Goal: Transaction & Acquisition: Purchase product/service

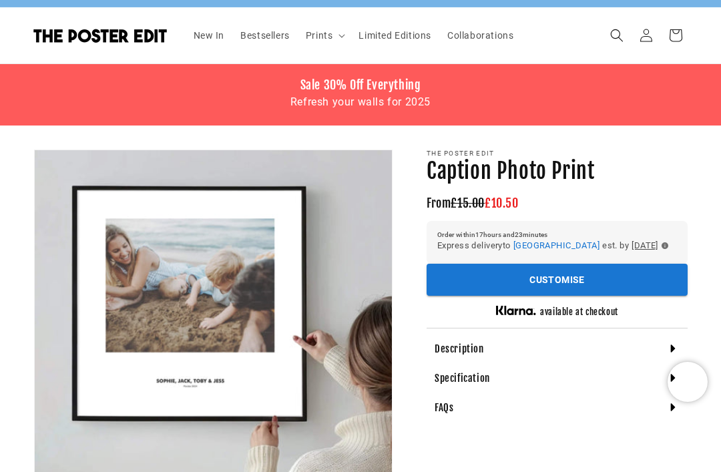
scroll to position [0, 228]
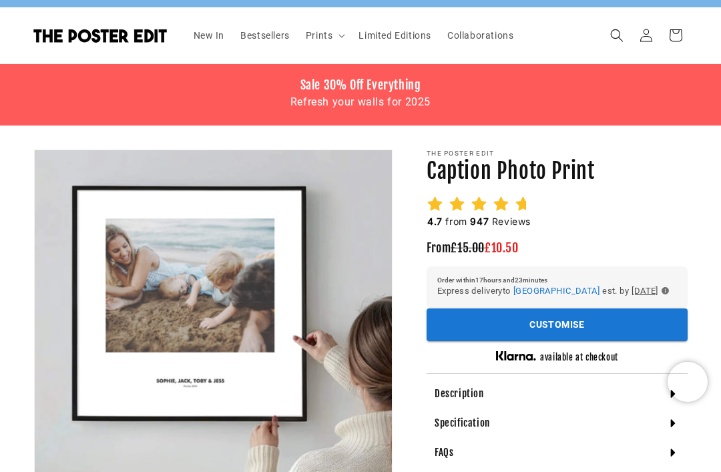
click at [456, 337] on button "Customise" at bounding box center [556, 324] width 261 height 33
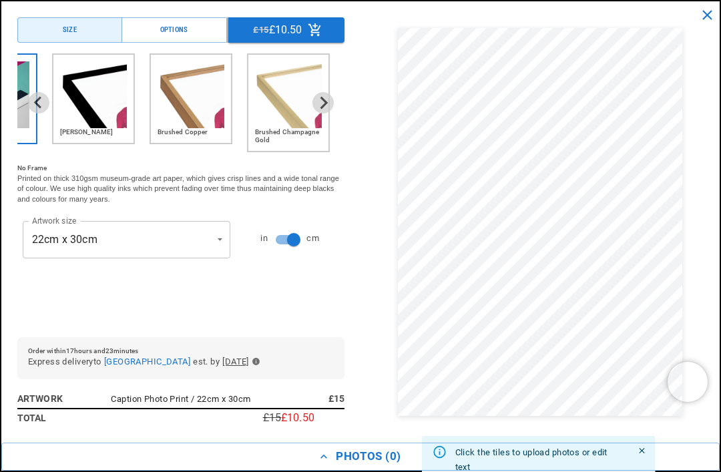
scroll to position [0, 0]
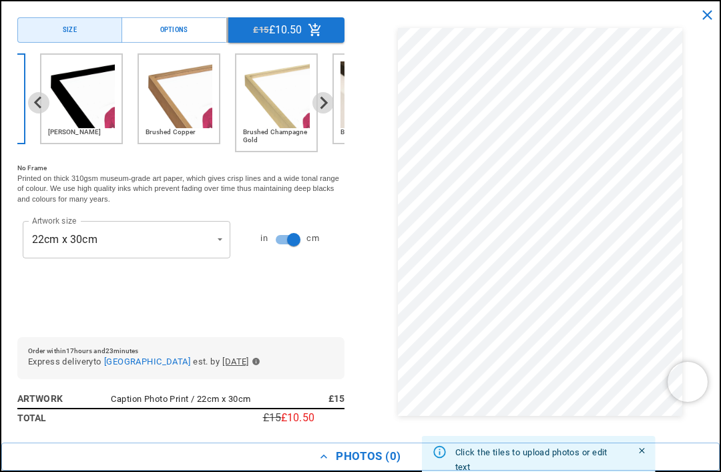
click at [79, 99] on img "2 of 6" at bounding box center [81, 94] width 67 height 67
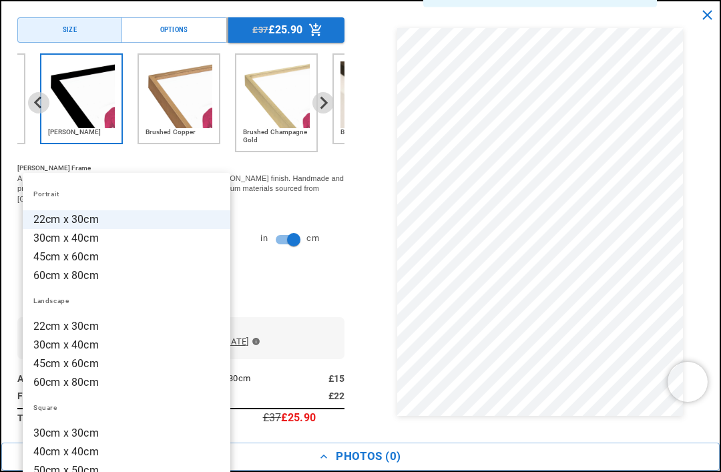
scroll to position [0, 228]
click at [275, 228] on div at bounding box center [360, 236] width 721 height 472
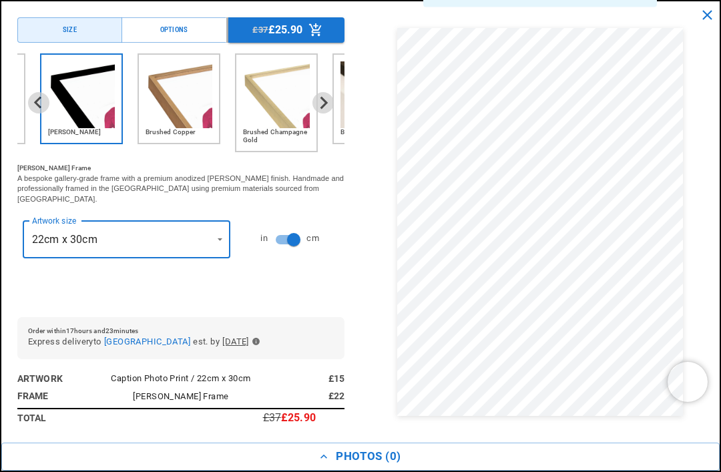
type input "********"
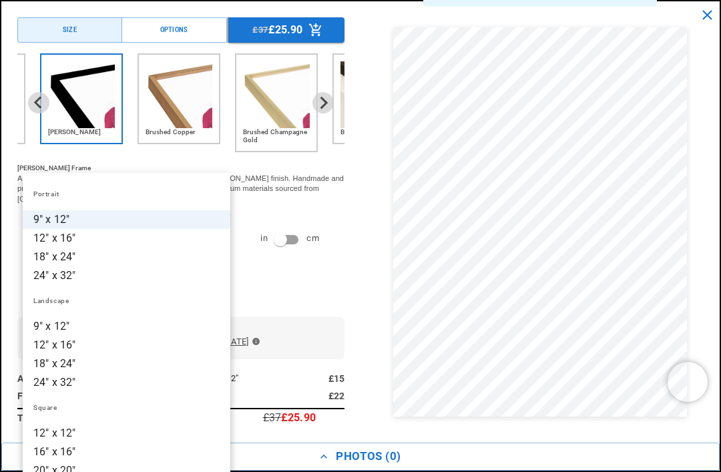
scroll to position [0, 456]
click at [288, 298] on div at bounding box center [360, 236] width 721 height 472
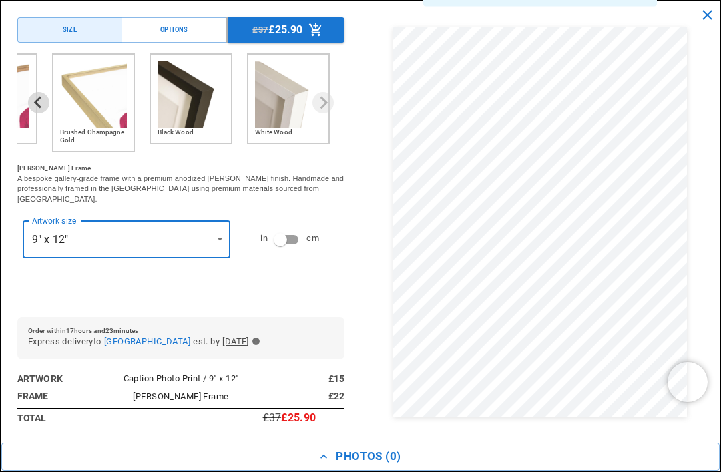
scroll to position [476, 0]
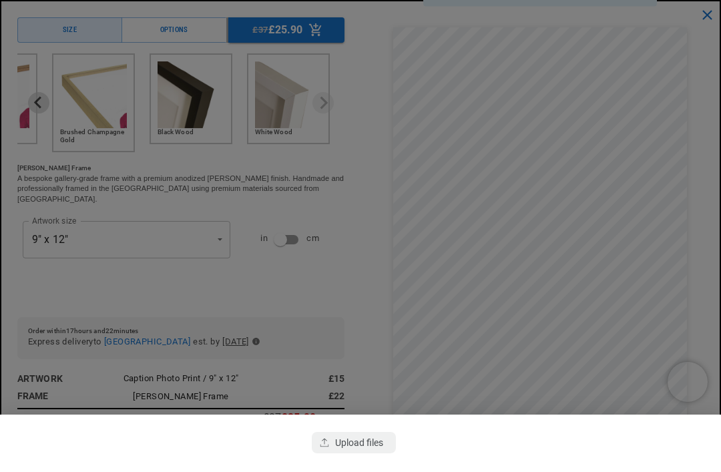
click at [343, 453] on div "button" at bounding box center [354, 442] width 84 height 21
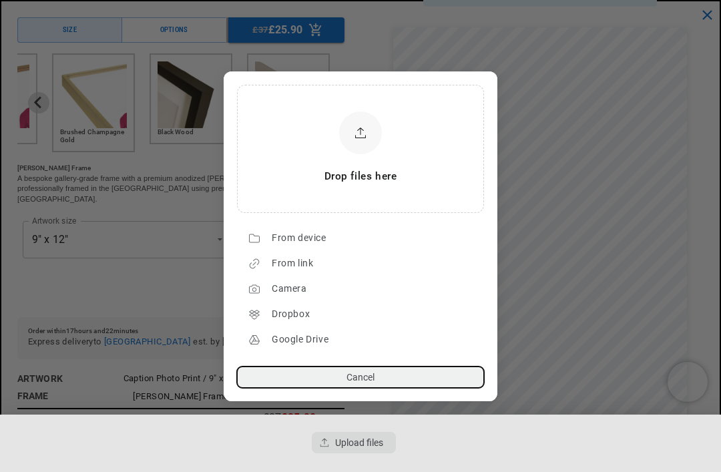
scroll to position [0, 0]
click at [280, 249] on div "From device" at bounding box center [375, 238] width 206 height 21
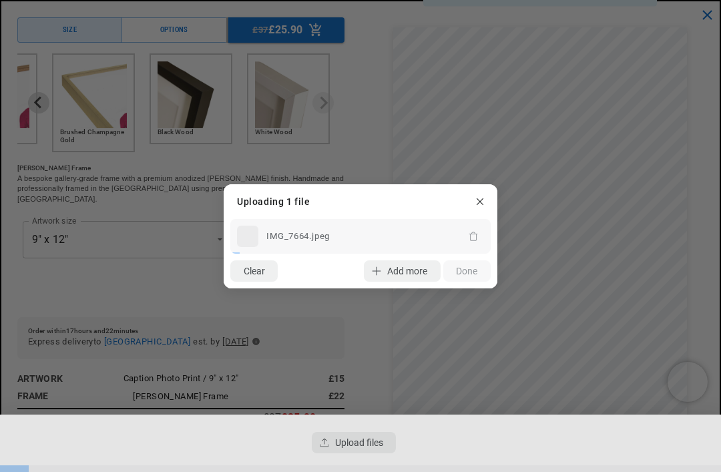
scroll to position [0, 456]
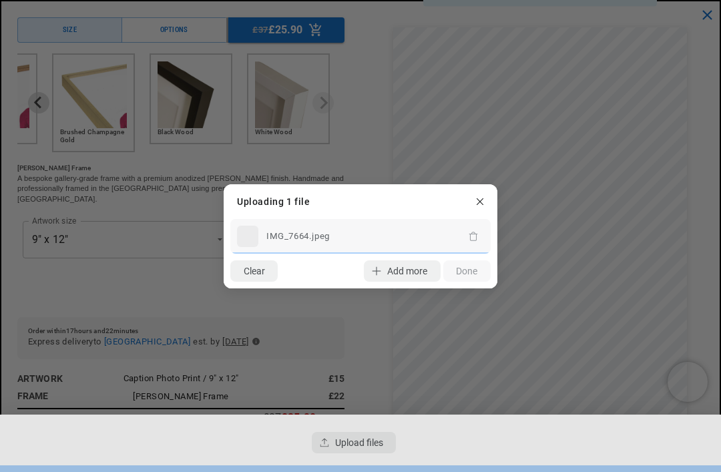
click at [461, 288] on div "Clear Add more Upload Done" at bounding box center [361, 271] width 274 height 35
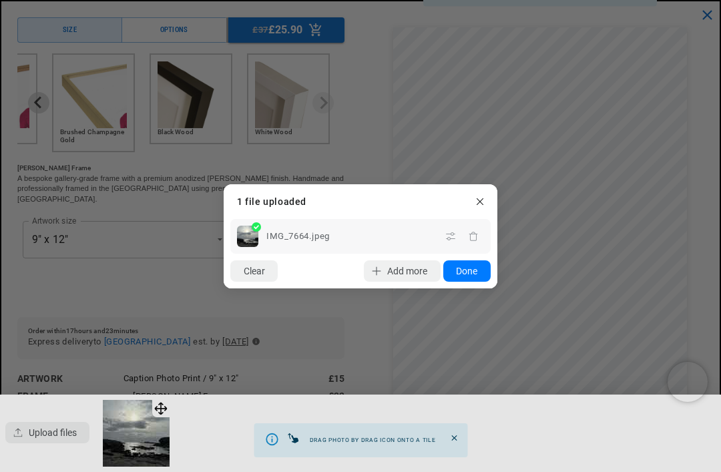
click at [426, 244] on div "IMG_7664.jpeg" at bounding box center [349, 236] width 179 height 16
click at [481, 204] on icon "button" at bounding box center [479, 200] width 7 height 7
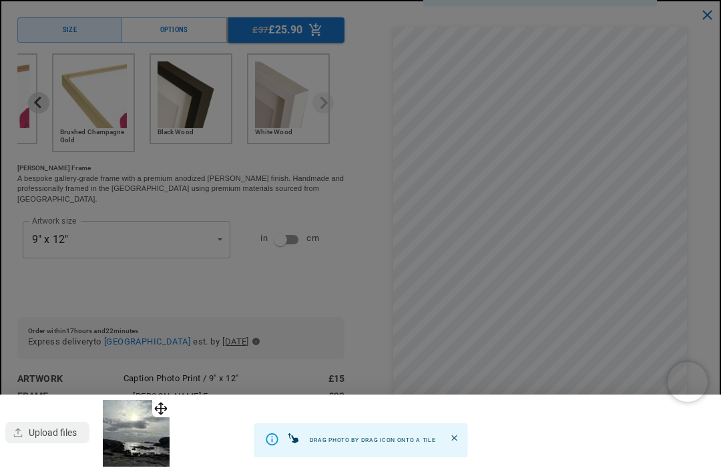
scroll to position [0, 228]
click at [163, 466] on img at bounding box center [136, 433] width 67 height 67
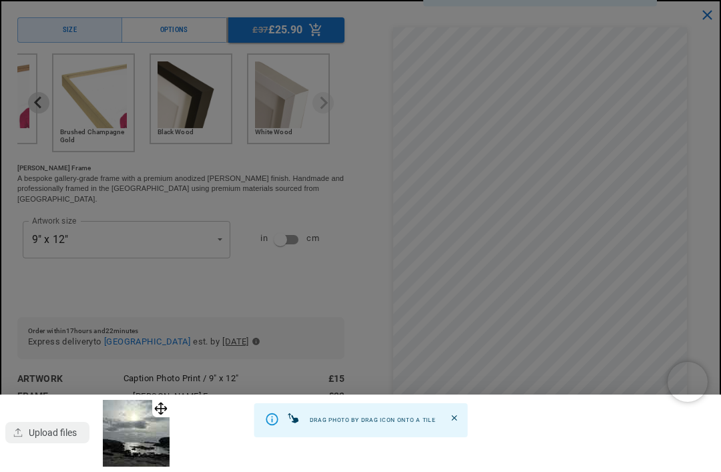
click at [458, 422] on icon "Close" at bounding box center [454, 417] width 9 height 9
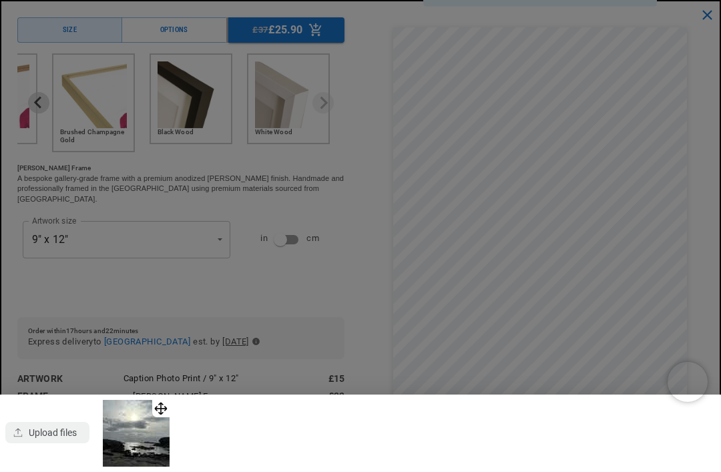
scroll to position [781, 0]
click at [158, 466] on img at bounding box center [136, 433] width 67 height 67
click at [132, 466] on img at bounding box center [136, 433] width 67 height 67
click at [49, 443] on div "button" at bounding box center [47, 432] width 84 height 21
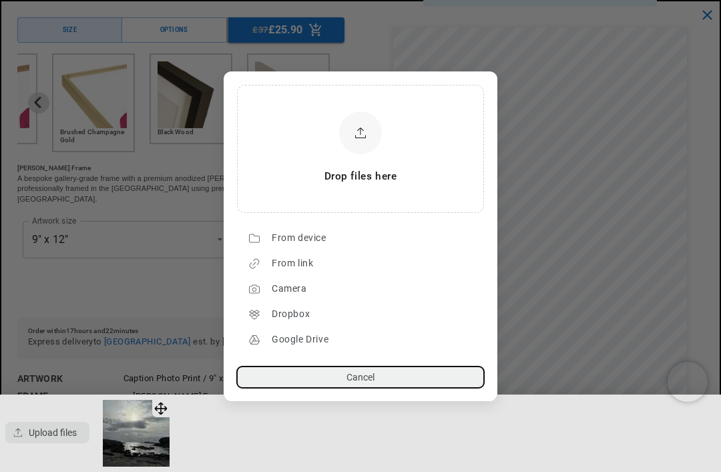
click at [288, 388] on button "Cancel" at bounding box center [360, 376] width 247 height 21
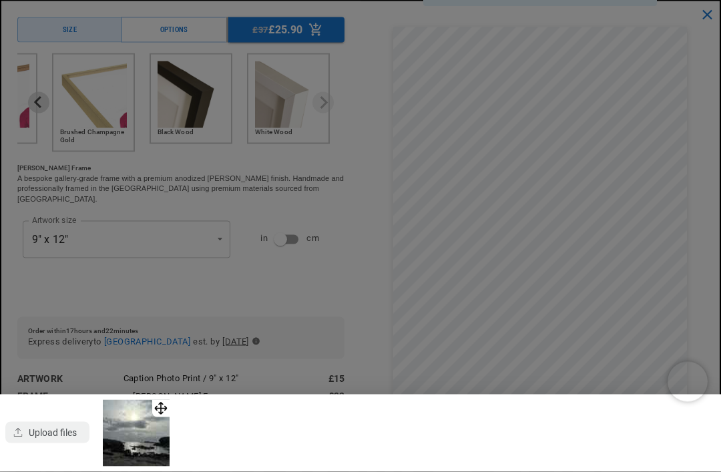
scroll to position [1161, 0]
click at [142, 282] on div at bounding box center [360, 236] width 721 height 472
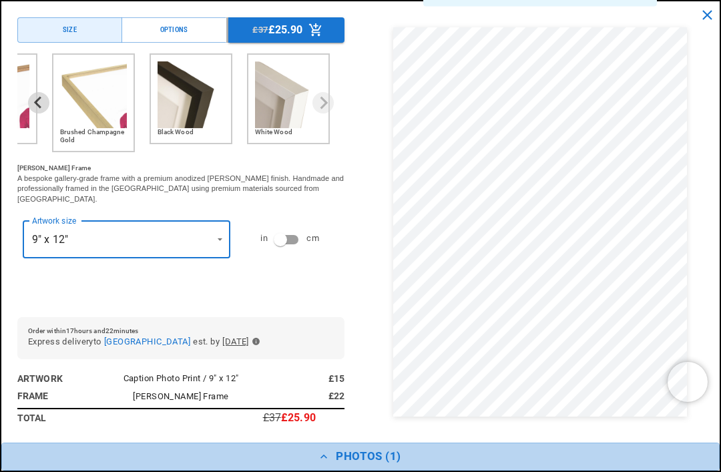
click at [376, 470] on button "Photos ( 1 )" at bounding box center [360, 456] width 718 height 28
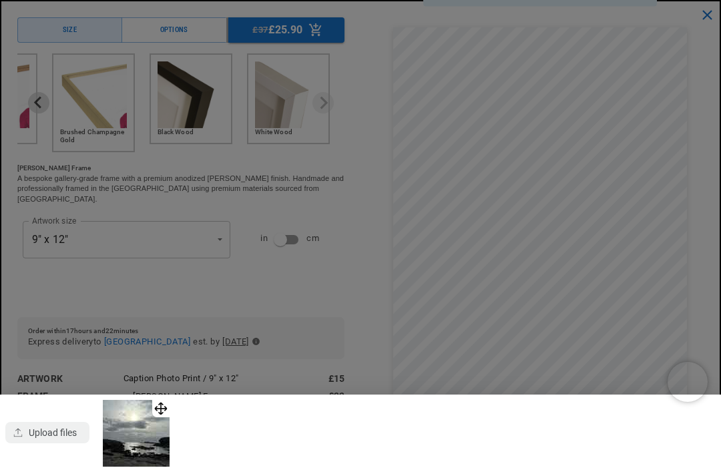
scroll to position [1380, 0]
click at [67, 443] on div "button" at bounding box center [47, 432] width 84 height 21
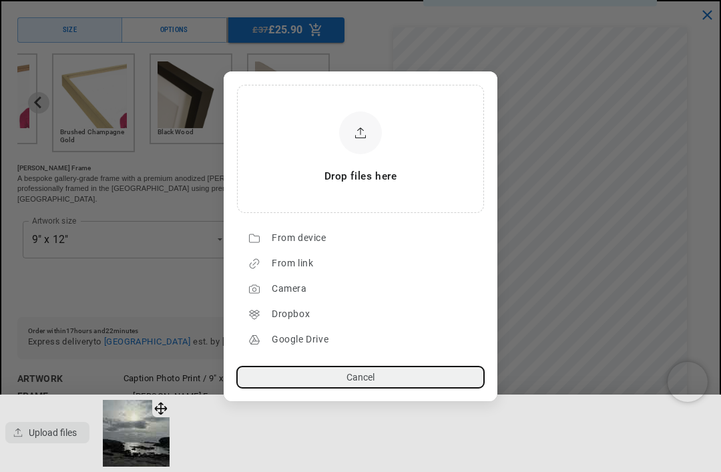
scroll to position [0, 0]
click at [322, 249] on div "From device" at bounding box center [375, 238] width 206 height 21
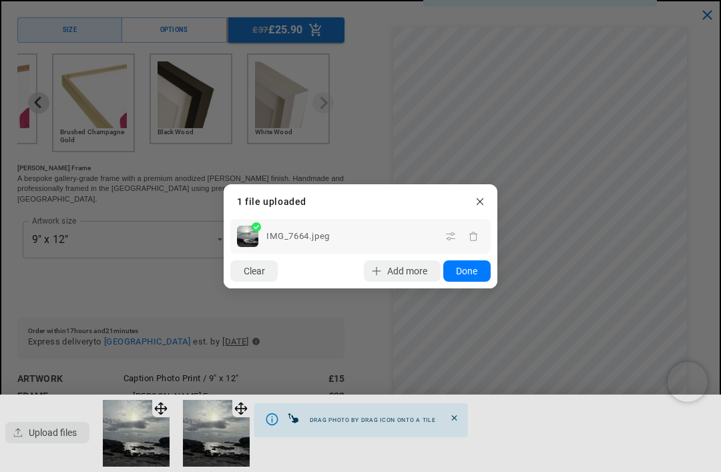
scroll to position [0, 228]
click at [472, 282] on button "Done" at bounding box center [466, 270] width 47 height 21
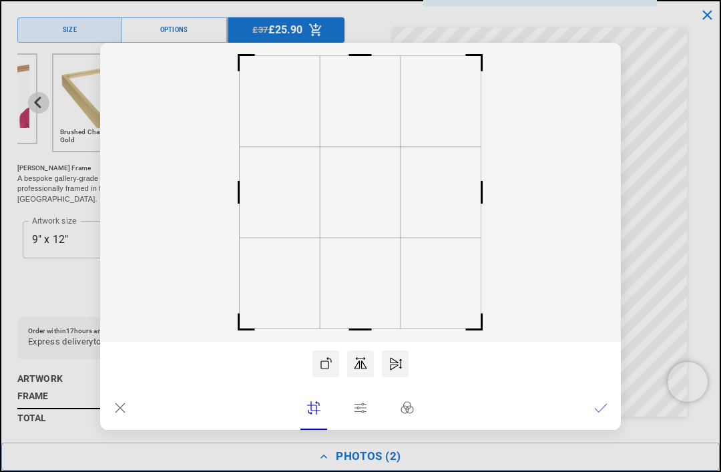
scroll to position [0, 0]
click at [602, 414] on icon at bounding box center [600, 407] width 13 height 13
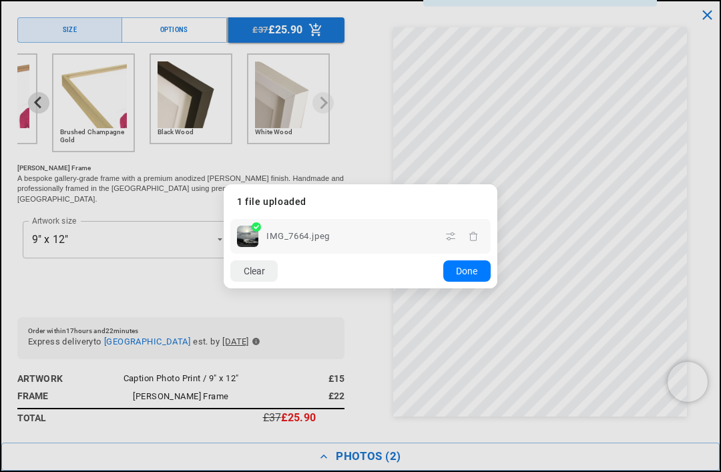
click at [470, 282] on button "Done" at bounding box center [466, 270] width 47 height 21
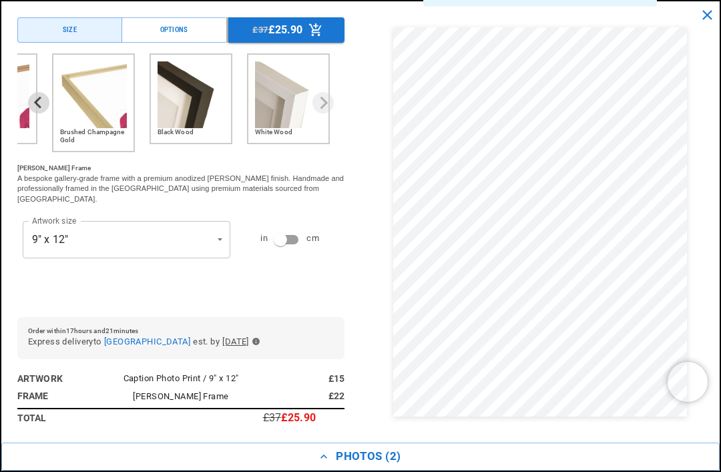
scroll to position [0, 456]
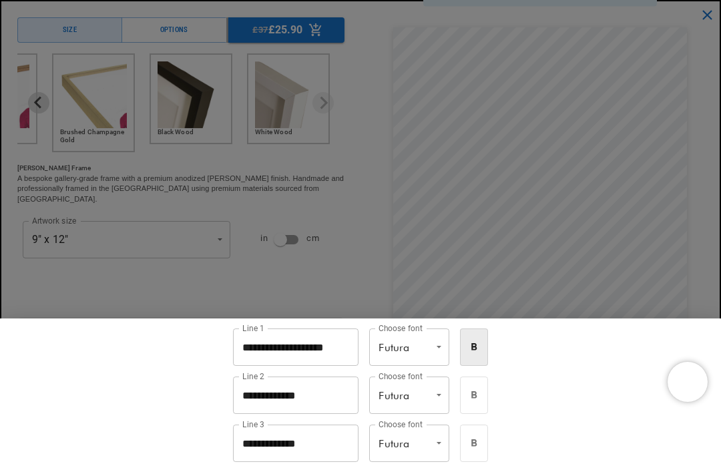
click at [250, 366] on input "**********" at bounding box center [295, 346] width 125 height 37
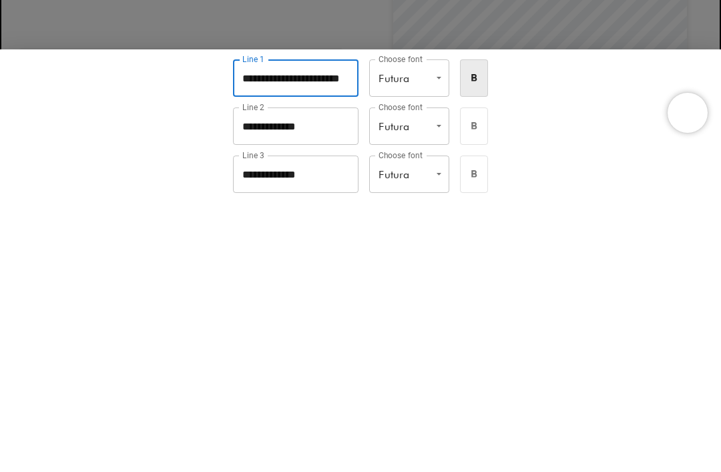
scroll to position [0, 228]
click at [329, 328] on input "**********" at bounding box center [295, 346] width 125 height 37
type input "*"
type input "**********"
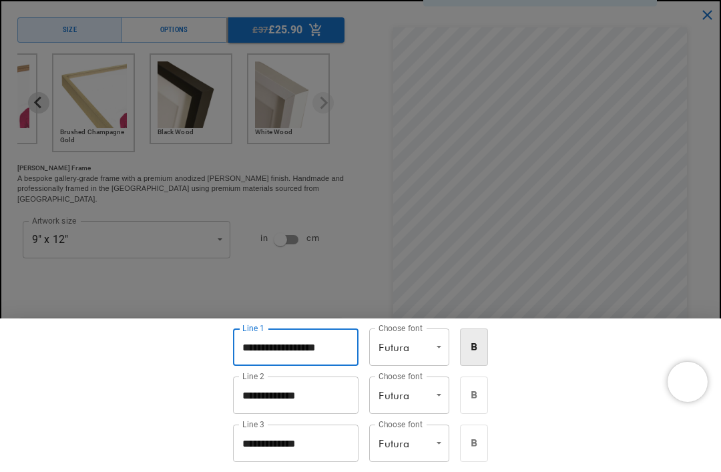
scroll to position [1570, 0]
click at [702, 268] on div at bounding box center [360, 236] width 721 height 472
click at [259, 366] on input "**********" at bounding box center [295, 346] width 125 height 37
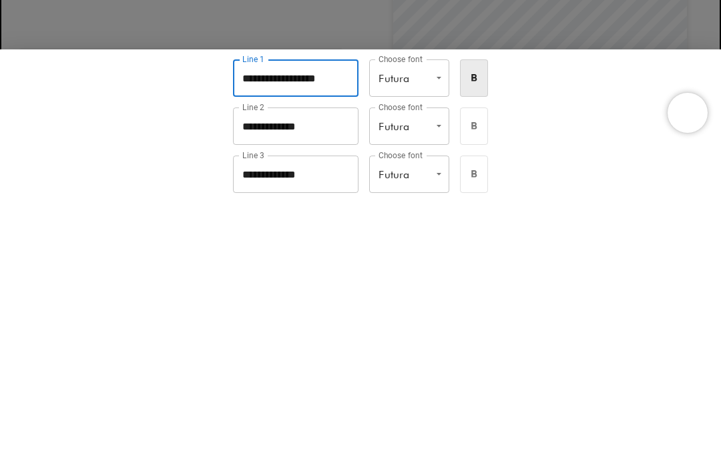
scroll to position [0, 456]
type input "**********"
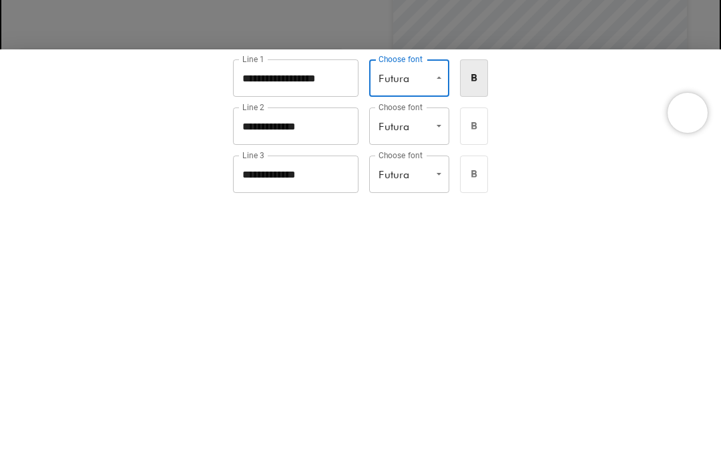
scroll to position [1839, 0]
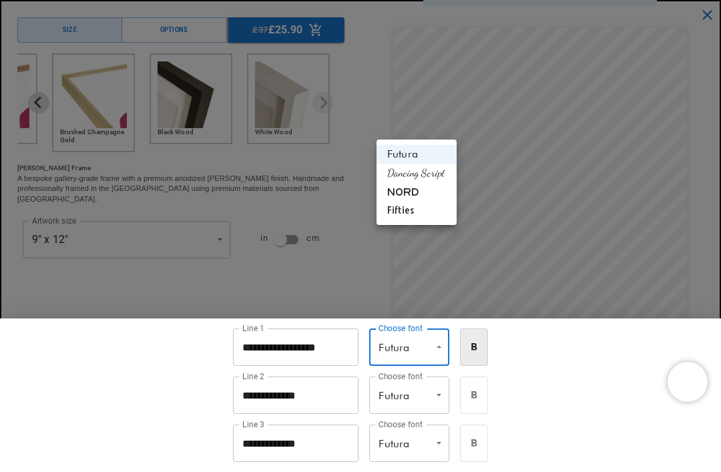
click at [392, 171] on li "Dancing Script" at bounding box center [416, 172] width 80 height 19
type input "**********"
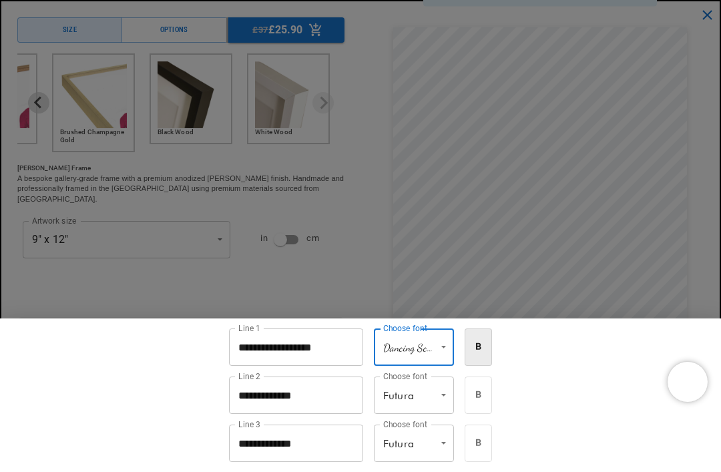
scroll to position [0, 0]
click at [312, 260] on div at bounding box center [360, 236] width 721 height 472
click at [325, 414] on input "**********" at bounding box center [296, 394] width 134 height 37
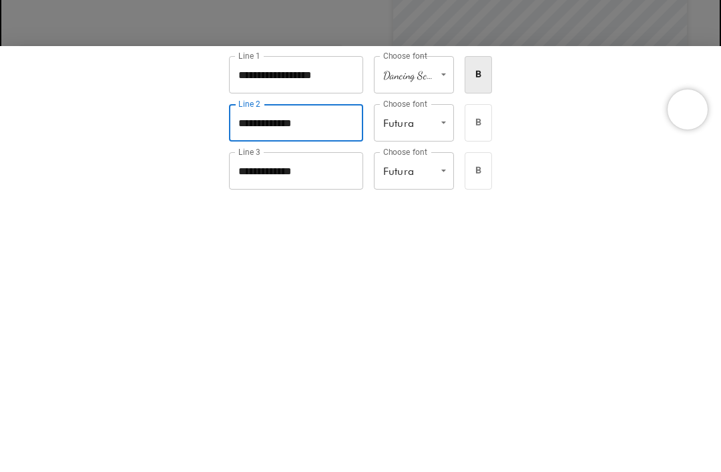
scroll to position [0, 228]
type input "*"
click at [324, 424] on input "**********" at bounding box center [296, 442] width 134 height 37
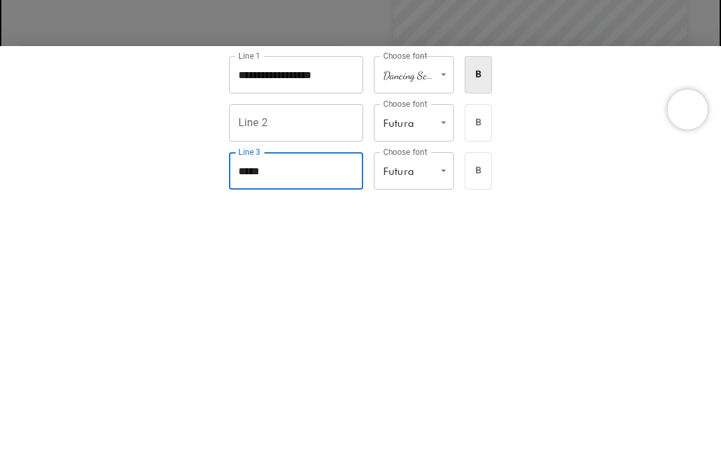
scroll to position [0, 456]
type input "*"
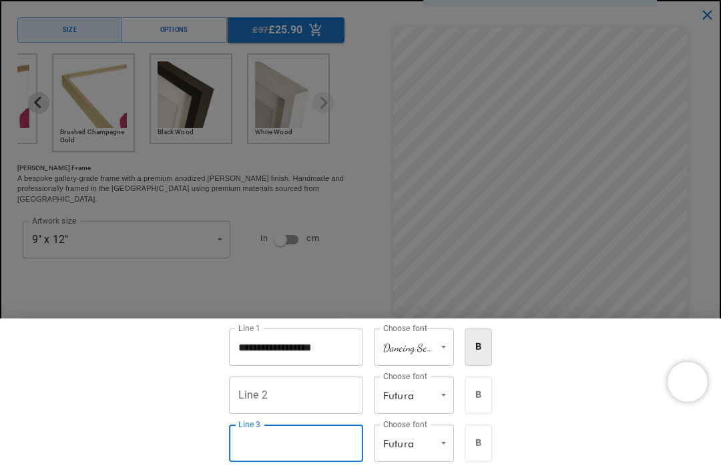
click at [708, 291] on div at bounding box center [360, 236] width 721 height 472
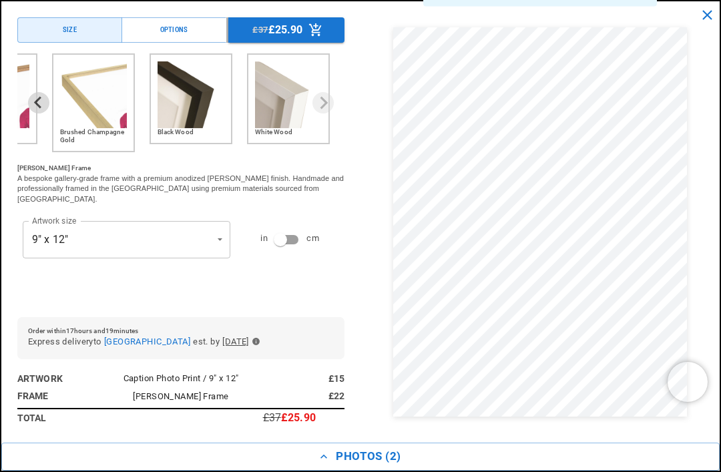
scroll to position [0, 456]
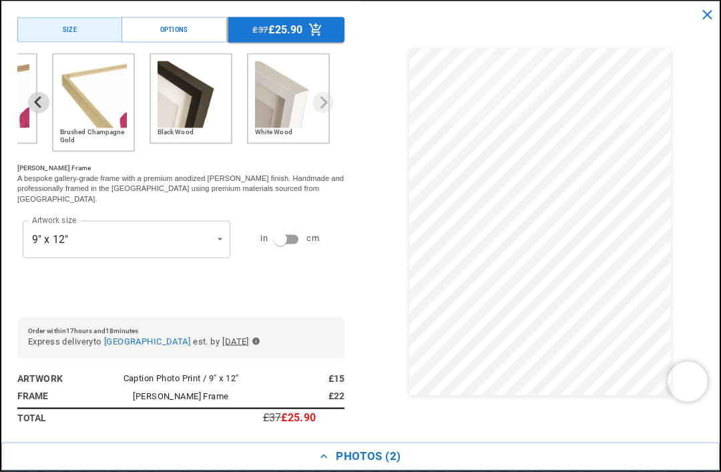
scroll to position [1146, 0]
